Goal: Transaction & Acquisition: Purchase product/service

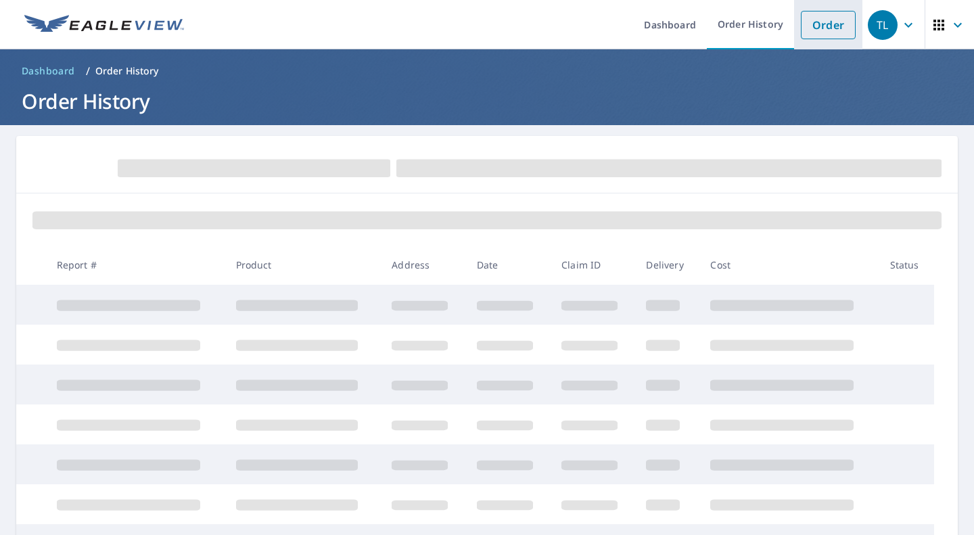
click at [801, 27] on link "Order" at bounding box center [828, 25] width 55 height 28
click at [250, 80] on ol "Dashboard / Order History" at bounding box center [486, 71] width 941 height 22
click at [803, 27] on link "Order" at bounding box center [828, 25] width 55 height 28
click at [818, 26] on link "Order" at bounding box center [828, 25] width 55 height 28
click at [633, 21] on link "Dashboard" at bounding box center [670, 24] width 74 height 49
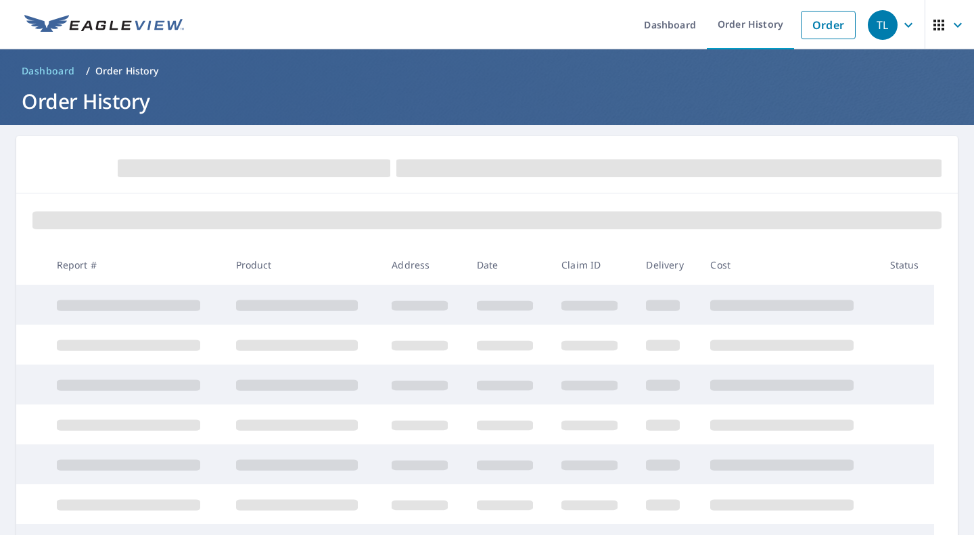
click at [144, 19] on img at bounding box center [104, 25] width 160 height 20
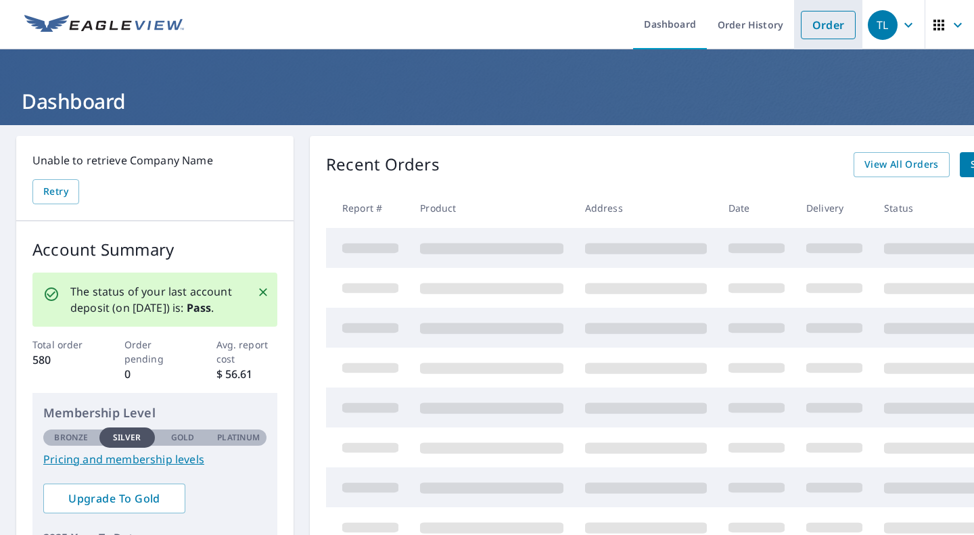
click at [801, 23] on link "Order" at bounding box center [828, 25] width 55 height 28
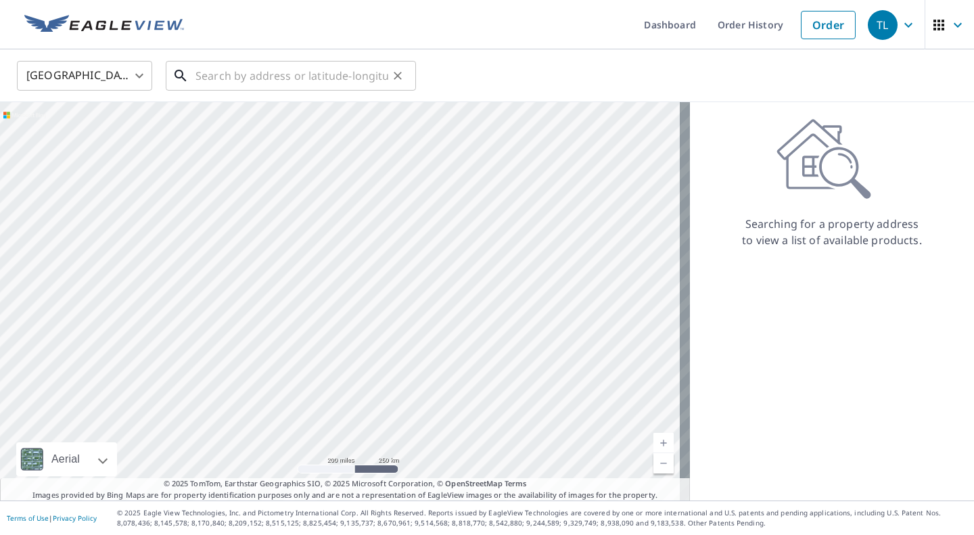
click at [250, 73] on input "text" at bounding box center [291, 76] width 193 height 38
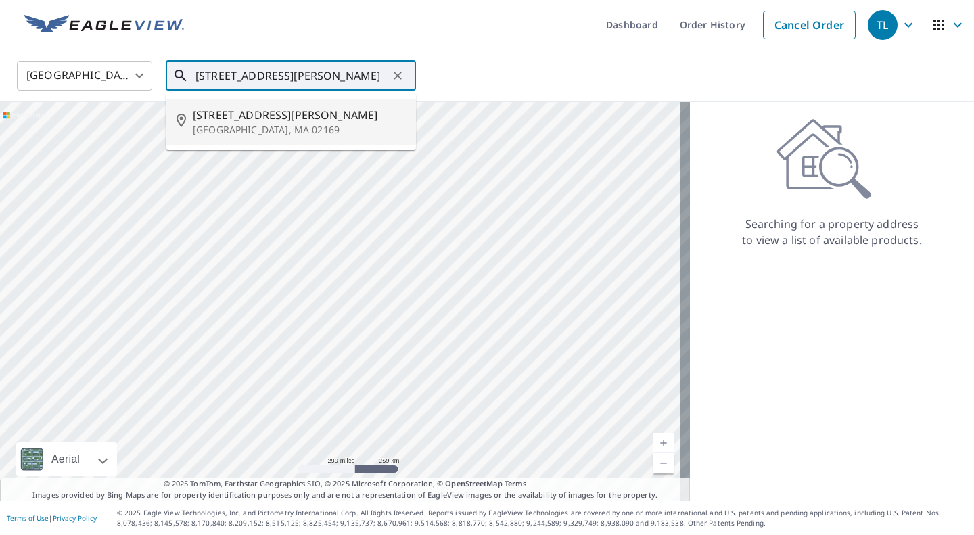
click at [241, 121] on span "[STREET_ADDRESS][PERSON_NAME]" at bounding box center [299, 115] width 212 height 16
type input "[STREET_ADDRESS][PERSON_NAME]"
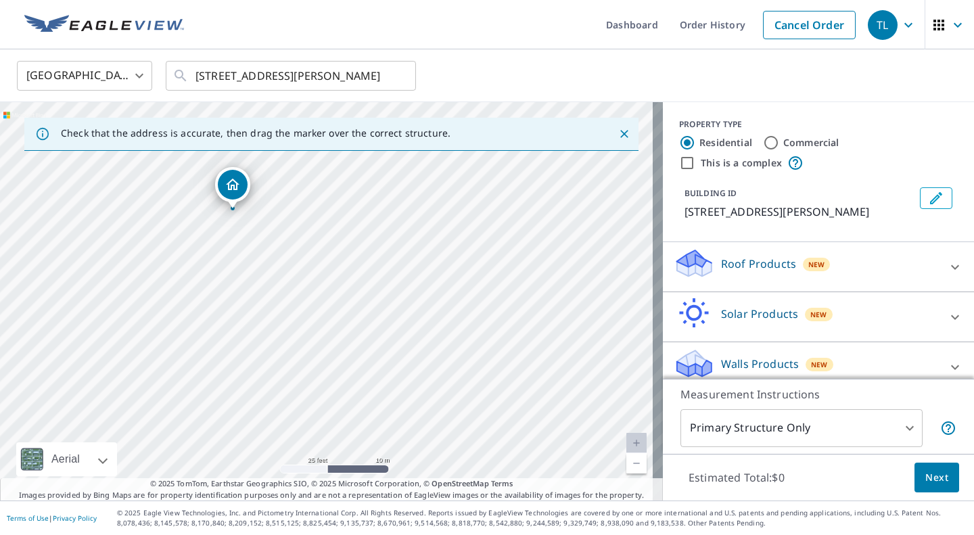
drag, startPoint x: 329, startPoint y: 221, endPoint x: 234, endPoint y: 187, distance: 101.2
click at [769, 145] on input "Commercial" at bounding box center [771, 143] width 16 height 16
radio input "true"
type input "4"
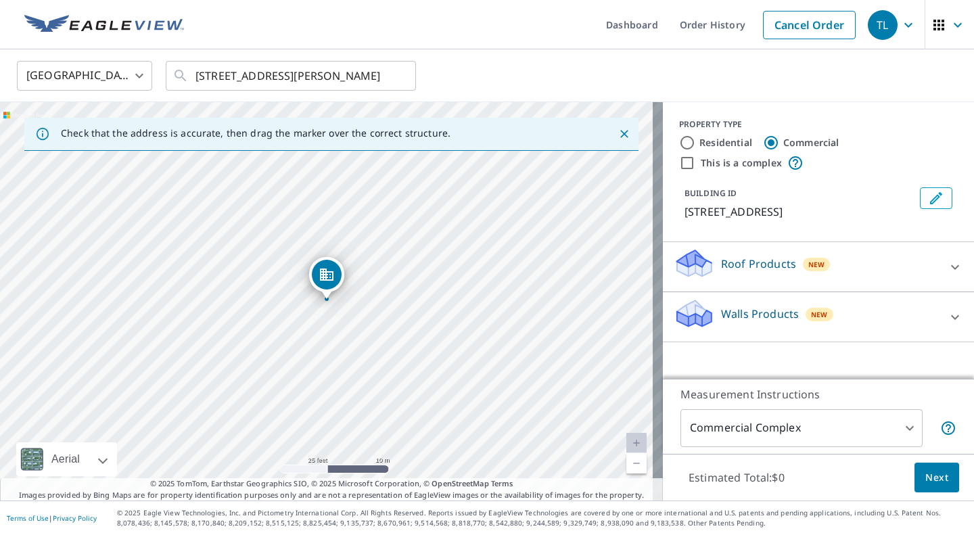
click at [680, 171] on input "This is a complex" at bounding box center [687, 163] width 16 height 16
checkbox input "true"
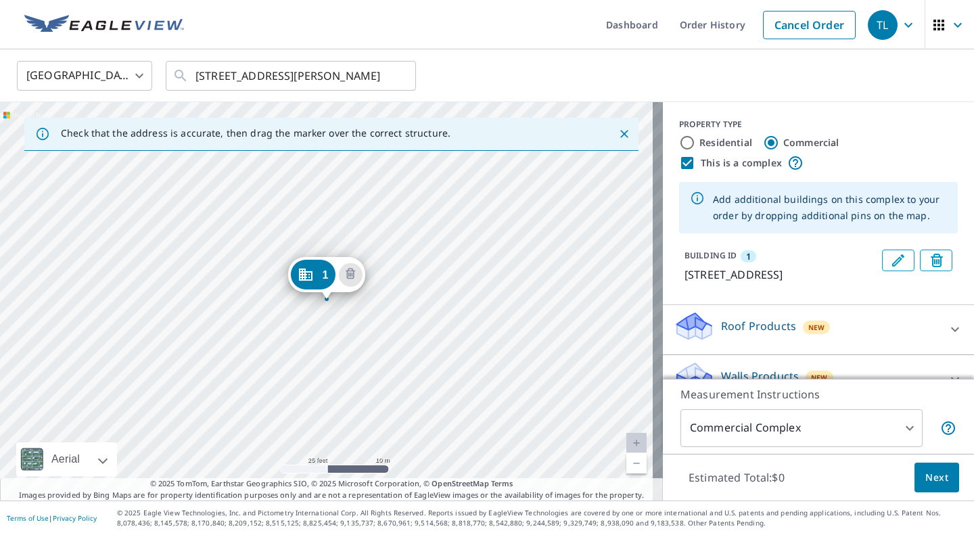
scroll to position [63, 0]
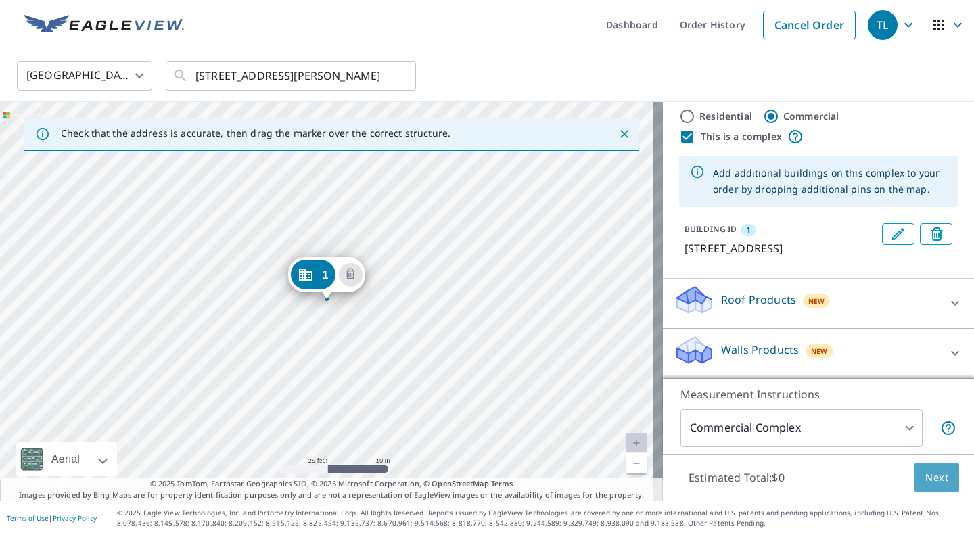
click at [925, 479] on span "Next" at bounding box center [936, 477] width 23 height 17
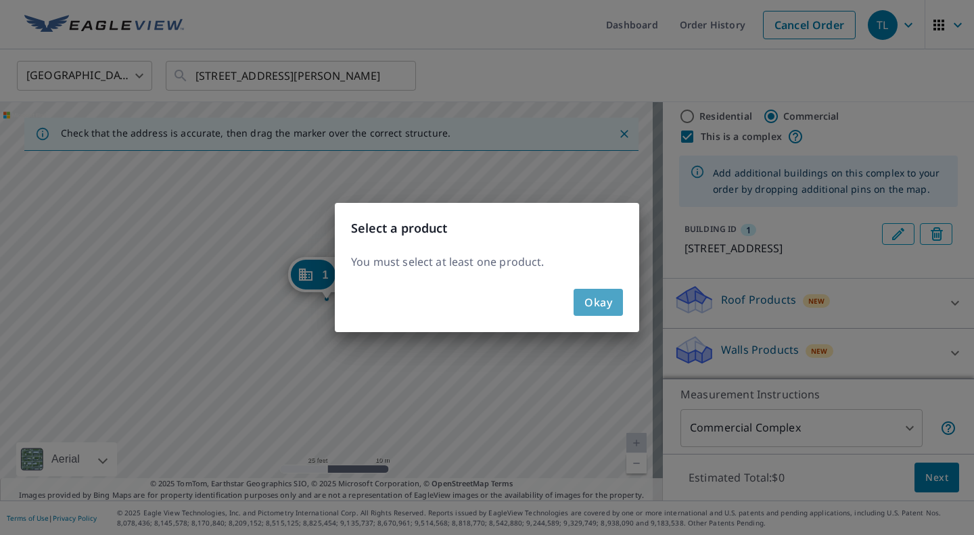
click at [605, 300] on span "Okay" at bounding box center [598, 302] width 28 height 19
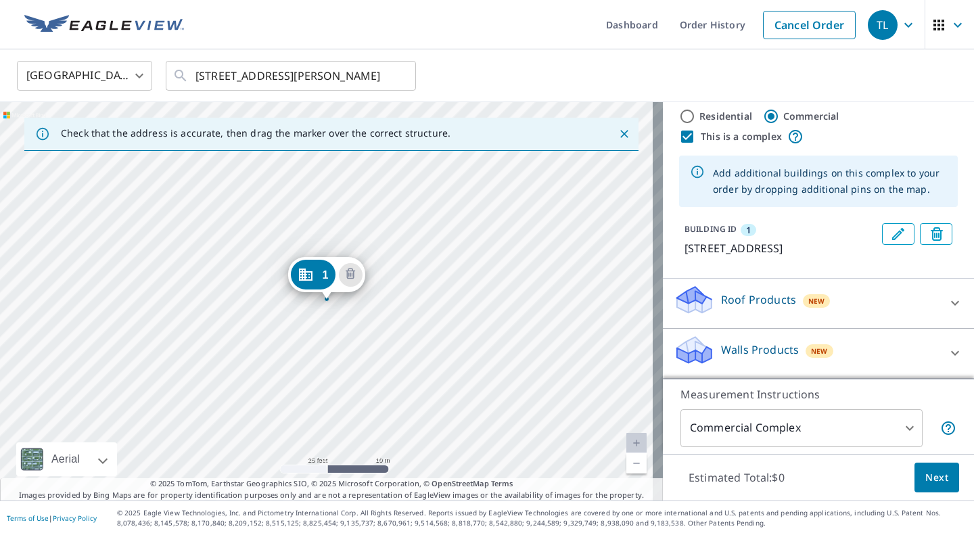
click at [812, 294] on div "New" at bounding box center [817, 301] width 28 height 14
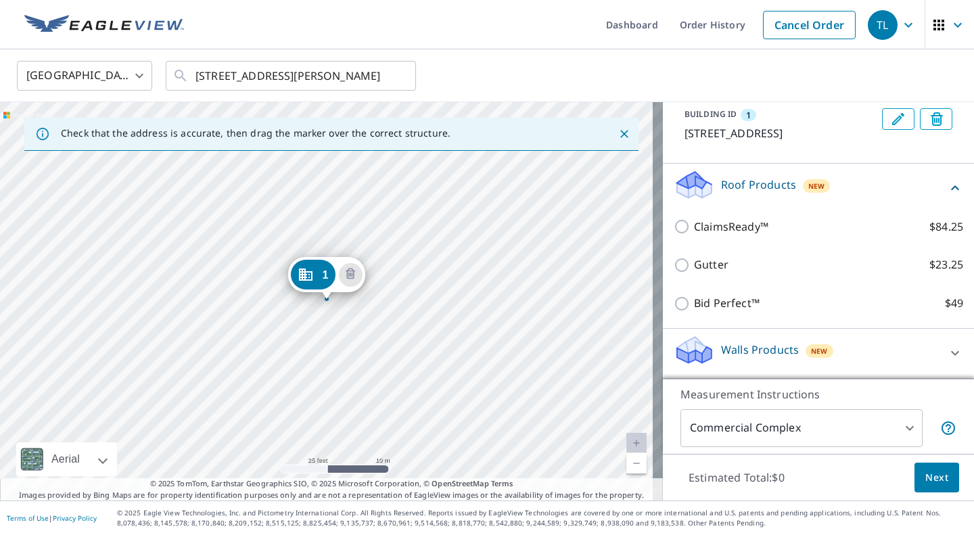
scroll to position [191, 0]
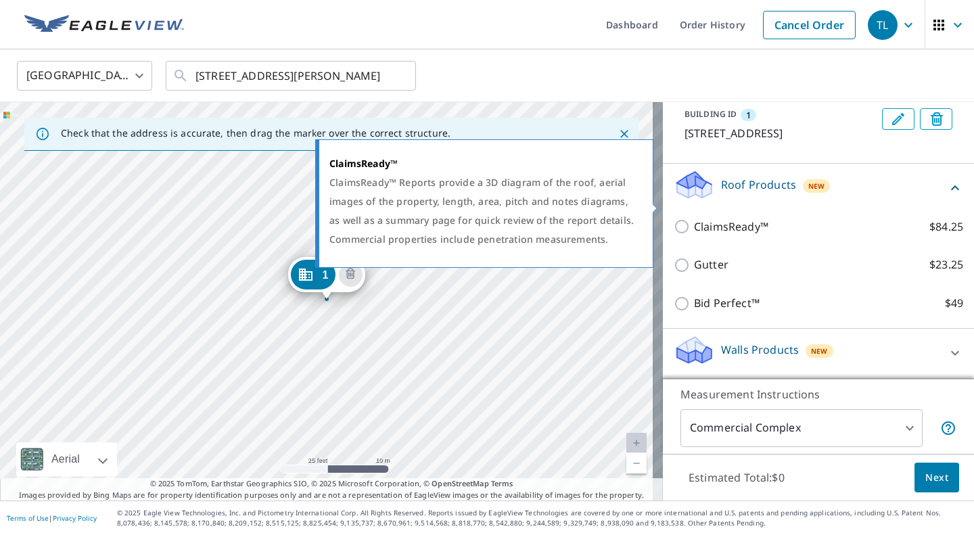
click at [674, 218] on input "ClaimsReady™ $84.25" at bounding box center [684, 226] width 20 height 16
checkbox input "true"
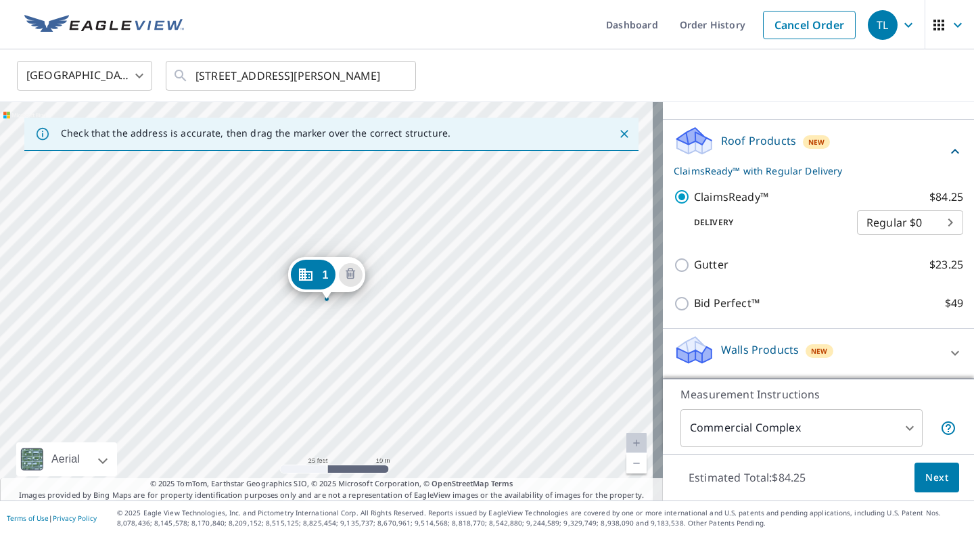
click at [925, 473] on span "Next" at bounding box center [936, 477] width 23 height 17
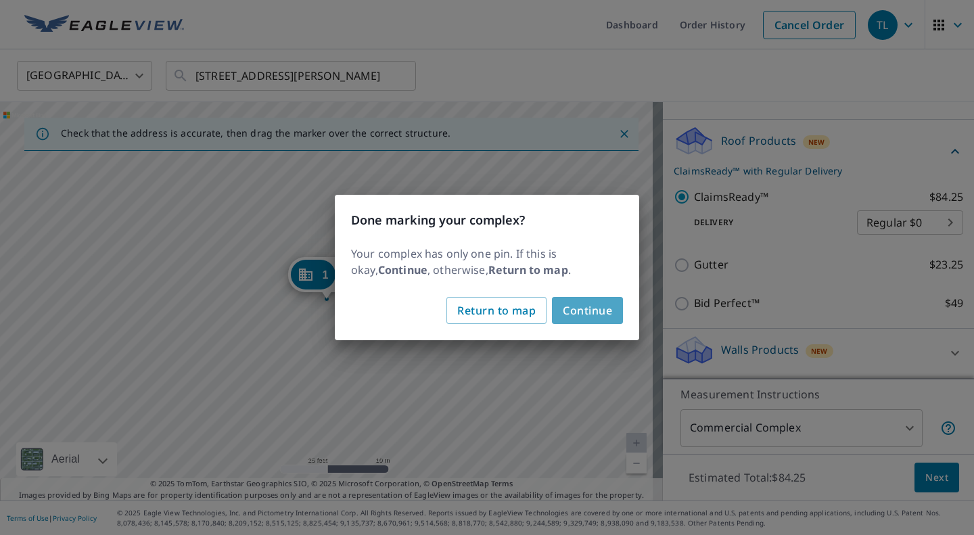
click at [596, 320] on span "Continue" at bounding box center [587, 310] width 49 height 19
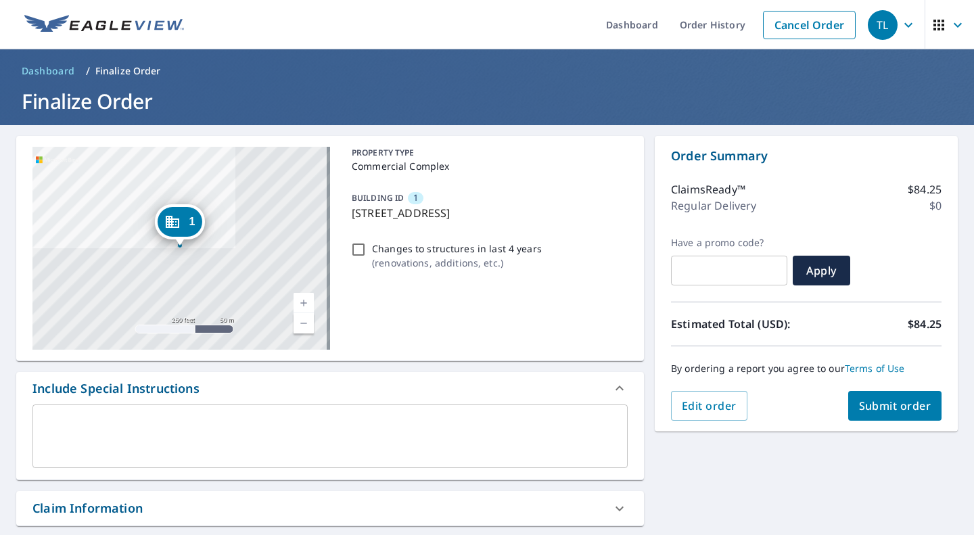
click at [881, 407] on span "Submit order" at bounding box center [895, 405] width 72 height 15
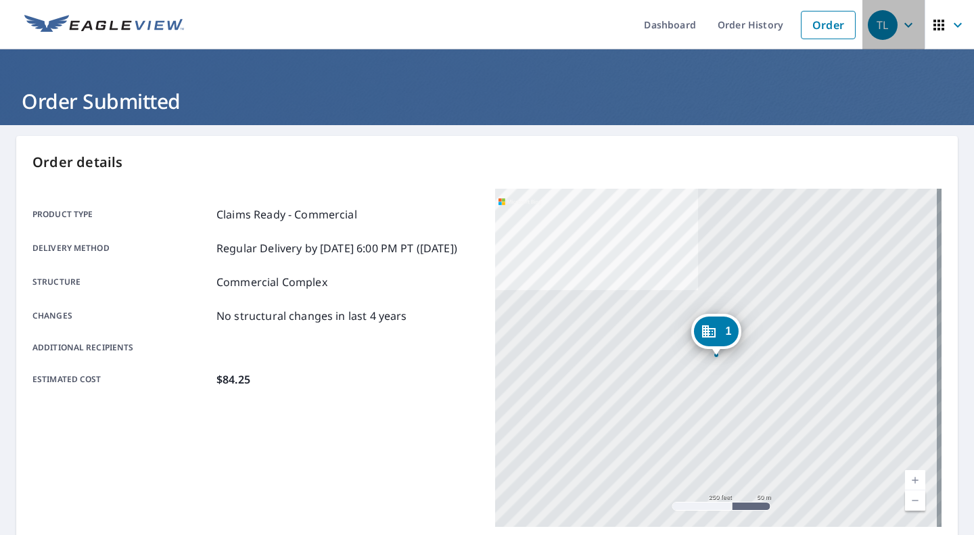
click at [900, 30] on icon "button" at bounding box center [908, 25] width 16 height 16
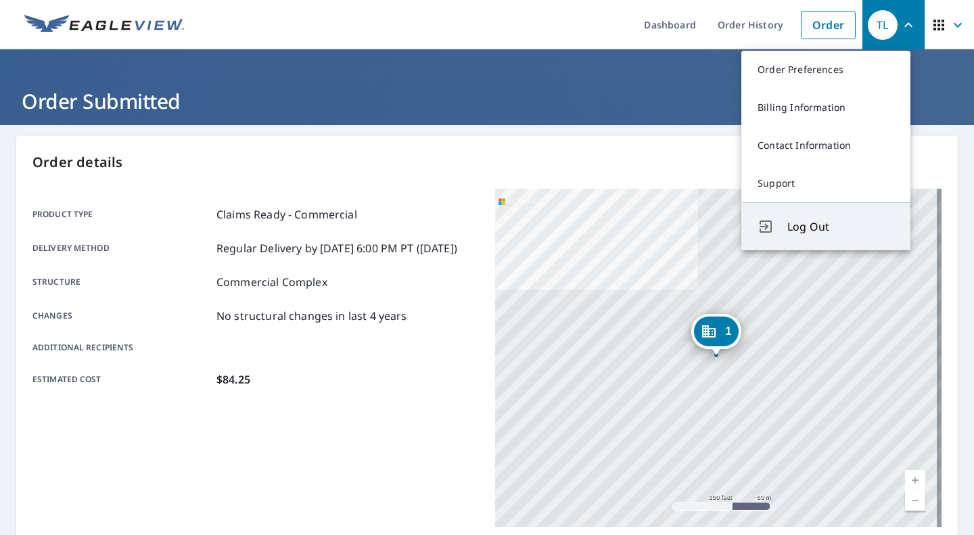
click at [826, 235] on span "Log Out" at bounding box center [840, 226] width 107 height 16
